Goal: Transaction & Acquisition: Purchase product/service

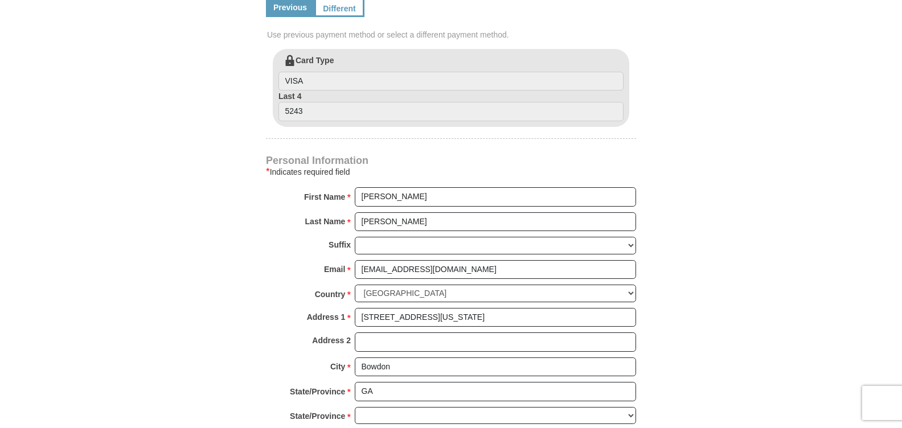
scroll to position [683, 0]
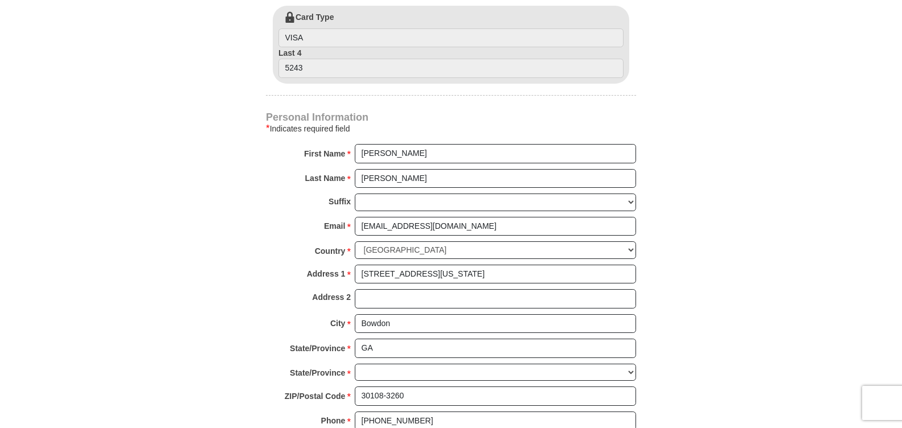
select select "GA"
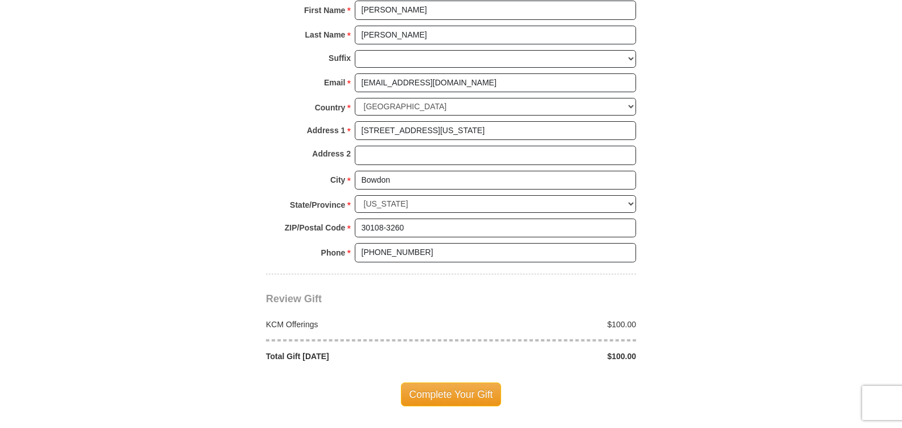
scroll to position [854, 0]
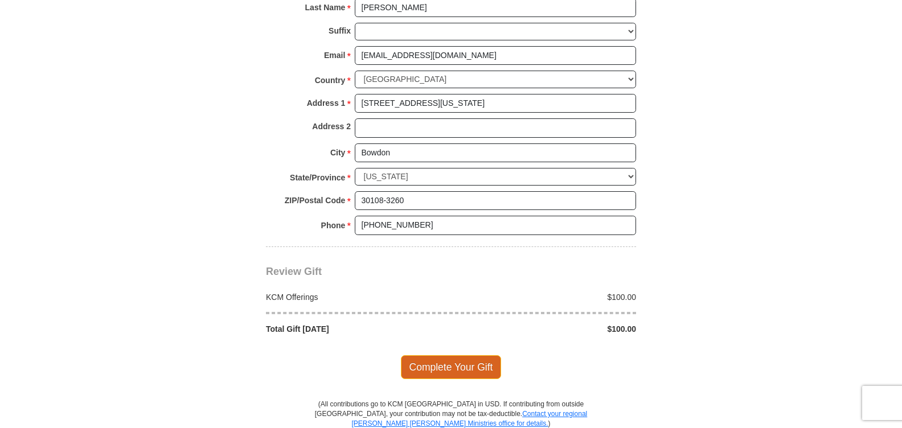
click at [453, 355] on span "Complete Your Gift" at bounding box center [451, 367] width 101 height 24
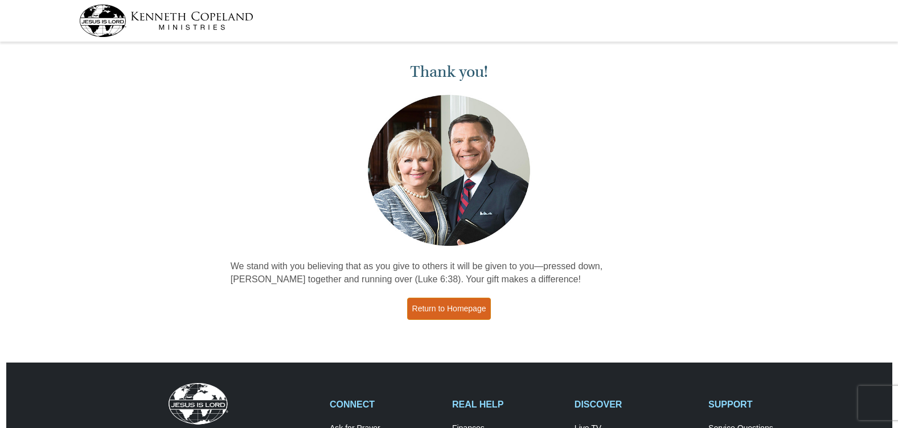
click at [459, 311] on link "Return to Homepage" at bounding box center [449, 309] width 84 height 22
